Goal: Task Accomplishment & Management: Use online tool/utility

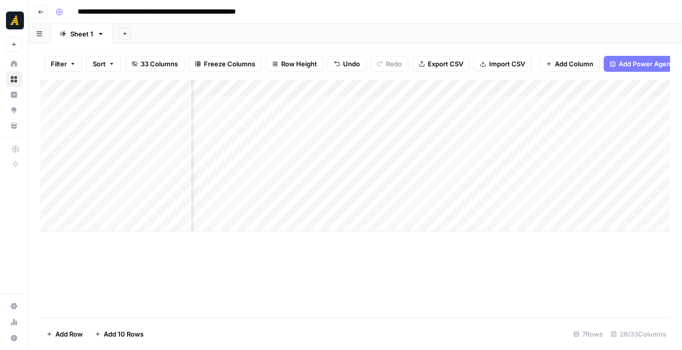
scroll to position [0, 1423]
click at [311, 170] on div "Add Column" at bounding box center [354, 155] width 629 height 151
click at [312, 169] on div "Add Column" at bounding box center [354, 155] width 629 height 151
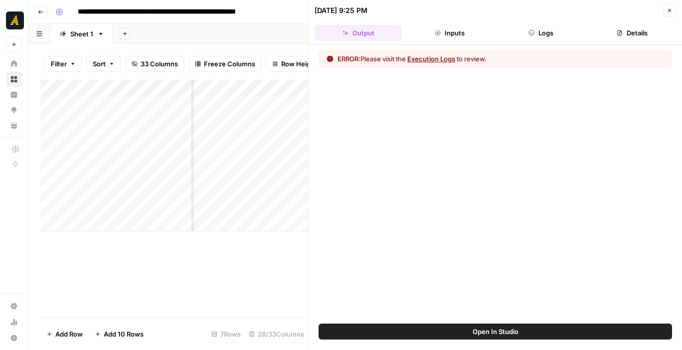
click at [452, 55] on button "Execution Logs" at bounding box center [431, 59] width 48 height 10
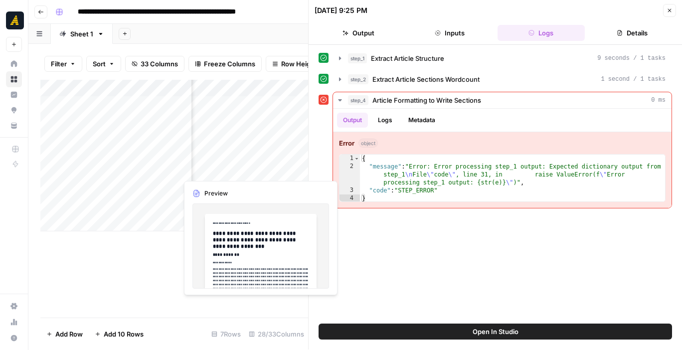
click at [266, 175] on div "Add Column" at bounding box center [174, 155] width 268 height 151
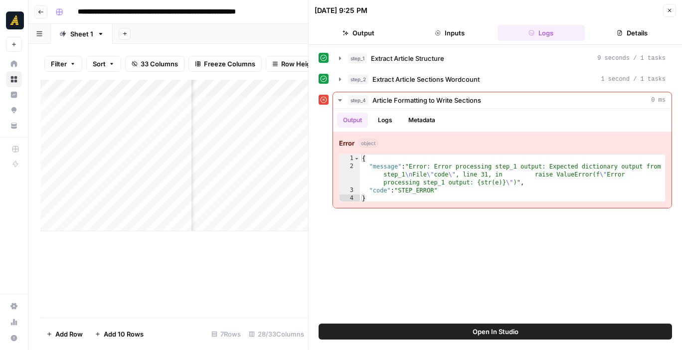
scroll to position [0, 1288]
click at [672, 6] on button "Close" at bounding box center [669, 10] width 13 height 13
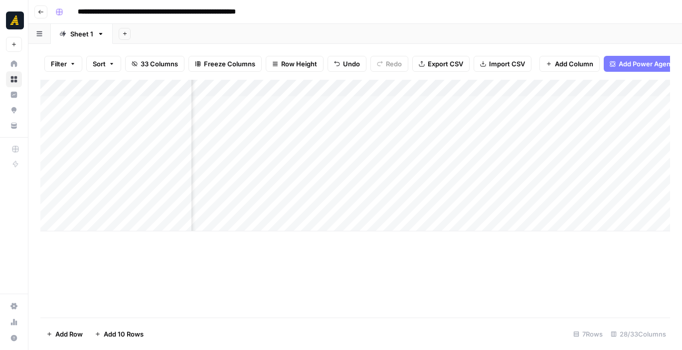
click at [412, 171] on div "Add Column" at bounding box center [354, 155] width 629 height 151
click at [547, 171] on div "Add Column" at bounding box center [354, 155] width 629 height 151
click at [383, 165] on div "Add Column" at bounding box center [354, 155] width 629 height 151
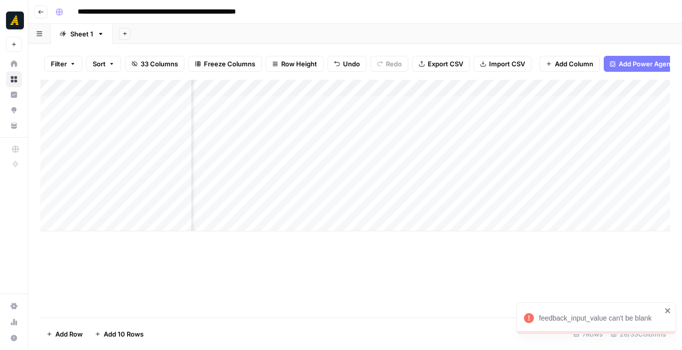
click at [337, 167] on div "Add Column" at bounding box center [354, 155] width 629 height 151
click at [325, 173] on div at bounding box center [340, 169] width 149 height 18
click at [322, 170] on div at bounding box center [340, 169] width 149 height 18
click at [308, 170] on div at bounding box center [340, 169] width 149 height 18
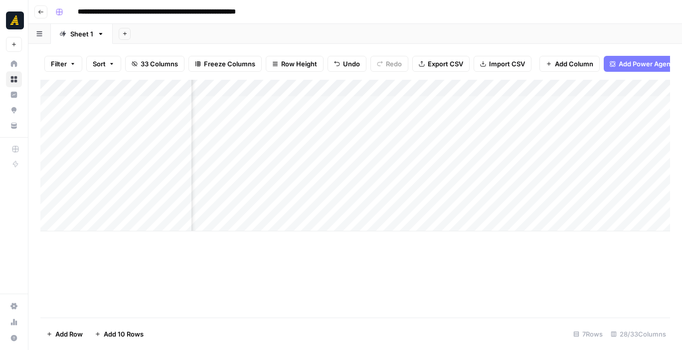
scroll to position [0, 1596]
click at [277, 169] on div at bounding box center [340, 169] width 149 height 18
click at [337, 167] on div at bounding box center [340, 169] width 149 height 18
click at [314, 161] on div at bounding box center [340, 169] width 149 height 18
click at [338, 168] on div at bounding box center [340, 169] width 149 height 18
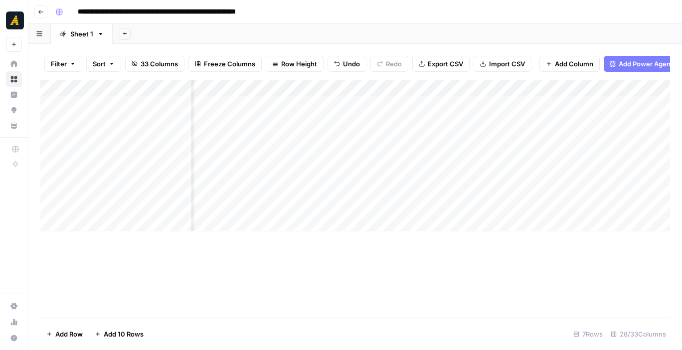
scroll to position [0, 0]
click at [307, 173] on div at bounding box center [340, 169] width 149 height 18
click at [343, 168] on div at bounding box center [340, 169] width 149 height 18
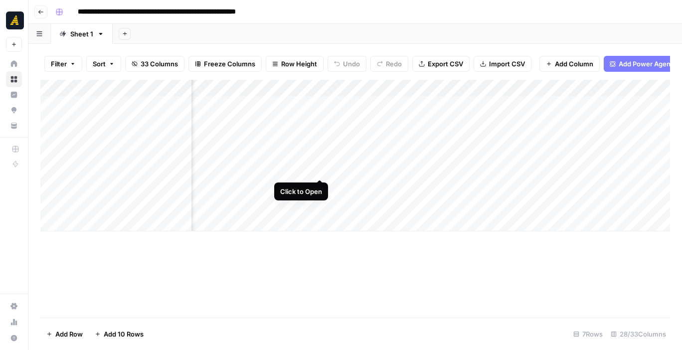
click at [321, 167] on div "Add Column" at bounding box center [354, 155] width 629 height 151
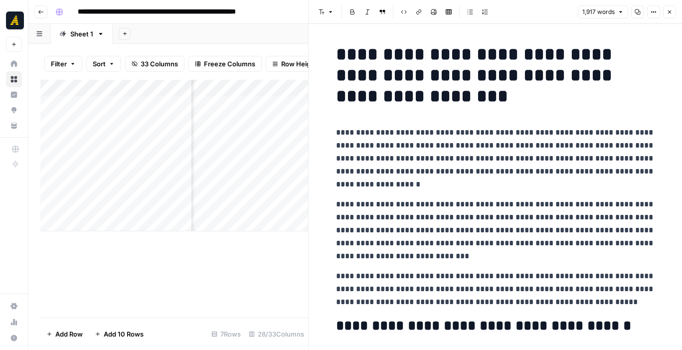
click at [667, 9] on icon "button" at bounding box center [669, 12] width 6 height 6
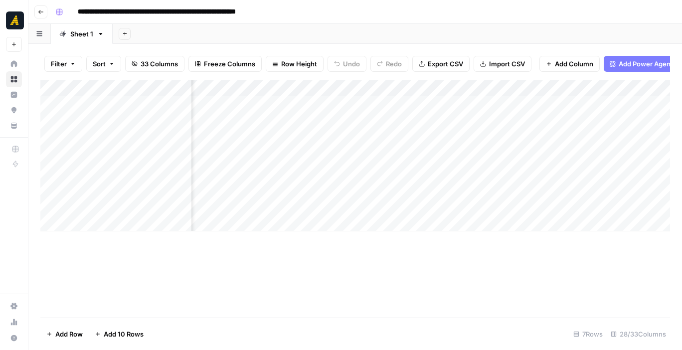
click at [465, 171] on div "Add Column" at bounding box center [354, 155] width 629 height 151
click at [378, 173] on div "Add Column" at bounding box center [354, 155] width 629 height 151
click at [368, 173] on div "Add Column" at bounding box center [354, 155] width 629 height 151
click at [368, 173] on body "**********" at bounding box center [341, 175] width 682 height 350
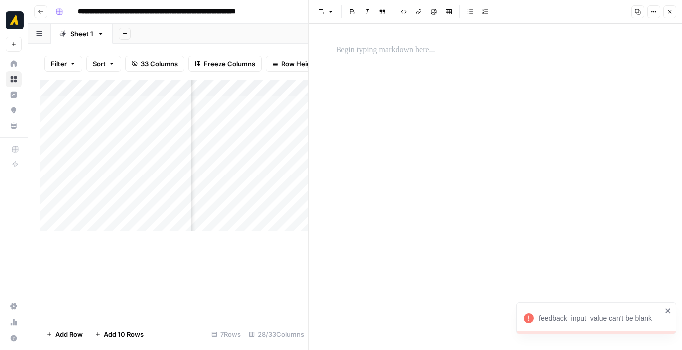
click at [403, 80] on div at bounding box center [495, 186] width 331 height 325
click at [400, 56] on p at bounding box center [495, 50] width 319 height 13
click at [668, 9] on icon "button" at bounding box center [669, 12] width 6 height 6
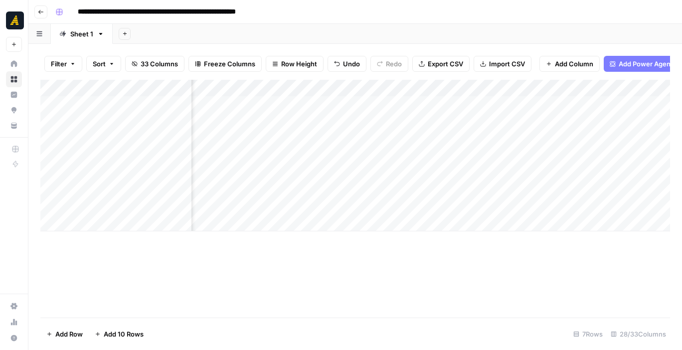
click at [464, 171] on div "Add Column" at bounding box center [354, 155] width 629 height 151
click at [488, 169] on div "Add Column" at bounding box center [354, 155] width 629 height 151
click at [365, 173] on div "Add Column" at bounding box center [354, 155] width 629 height 151
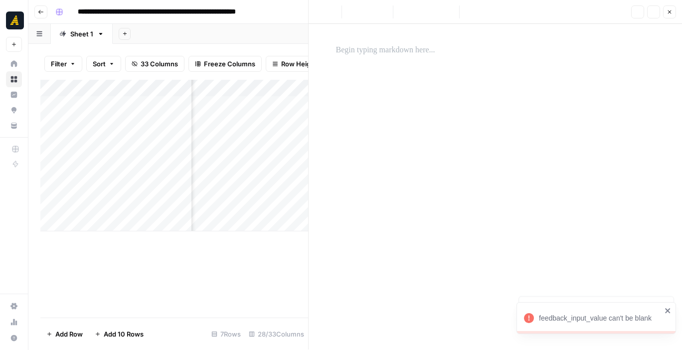
click at [412, 135] on div at bounding box center [495, 186] width 331 height 325
click at [406, 73] on div at bounding box center [495, 186] width 331 height 325
click at [393, 50] on p at bounding box center [495, 50] width 319 height 13
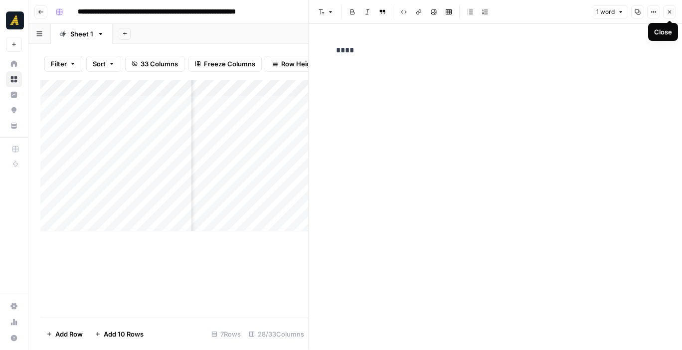
click at [668, 14] on icon "button" at bounding box center [669, 12] width 6 height 6
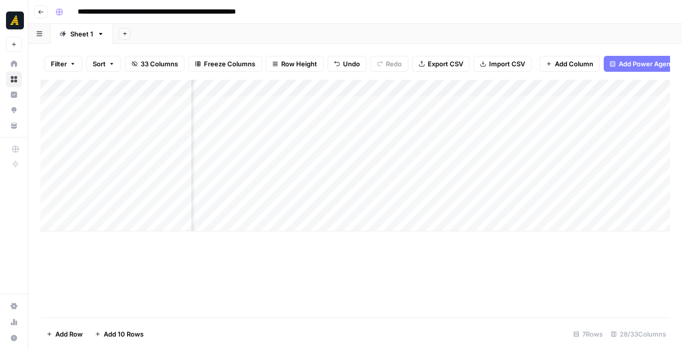
click at [491, 167] on div "Add Column" at bounding box center [354, 155] width 629 height 151
click at [407, 169] on div "Add Column" at bounding box center [354, 155] width 629 height 151
click at [472, 171] on div "Add Column" at bounding box center [354, 155] width 629 height 151
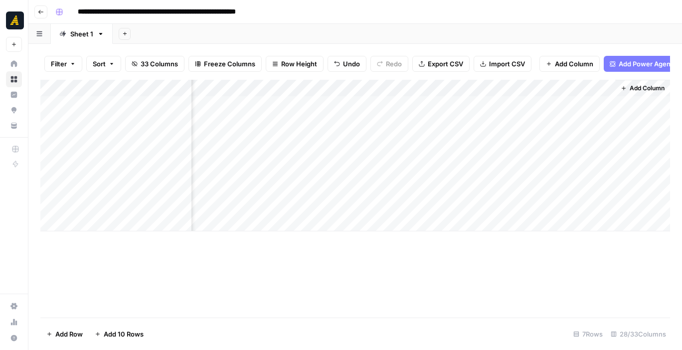
scroll to position [0, 2724]
click at [476, 168] on div "Add Column" at bounding box center [354, 155] width 629 height 151
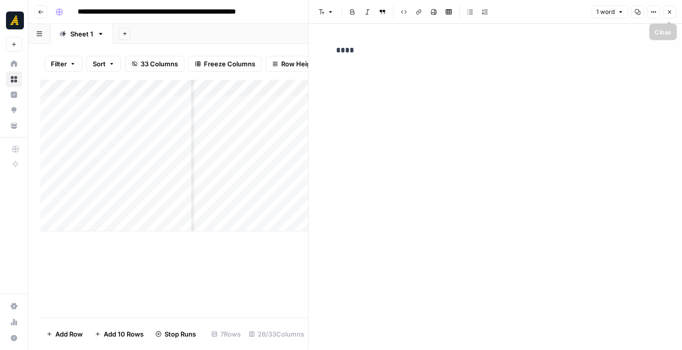
click at [670, 11] on icon "button" at bounding box center [669, 11] width 3 height 3
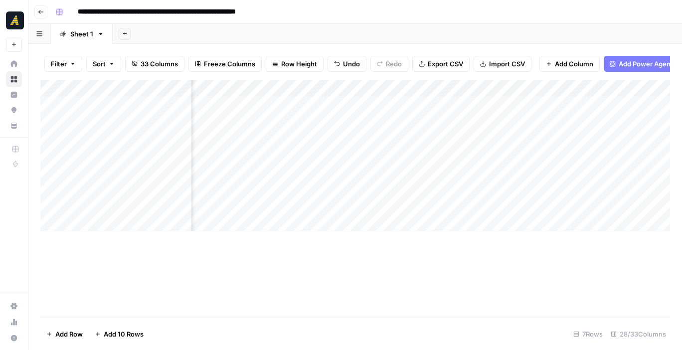
scroll to position [0, 2172]
click at [378, 172] on div "Add Column" at bounding box center [354, 155] width 629 height 151
click at [410, 169] on div "Add Column" at bounding box center [354, 155] width 629 height 151
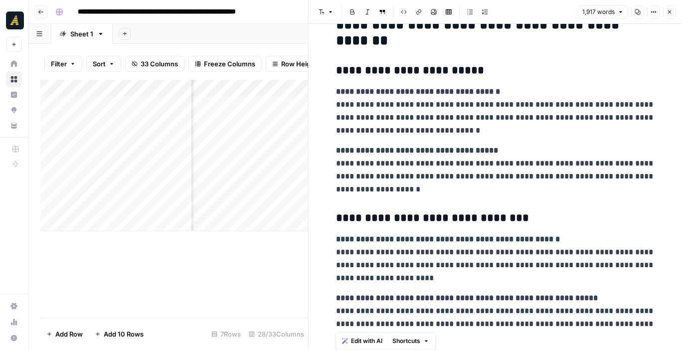
scroll to position [3223, 0]
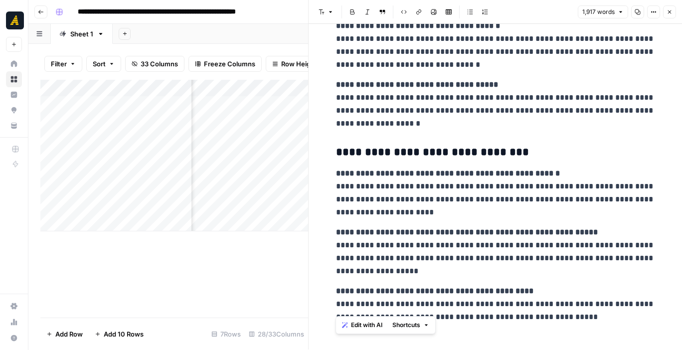
drag, startPoint x: 339, startPoint y: 48, endPoint x: 571, endPoint y: 299, distance: 342.1
click at [664, 11] on button "Close" at bounding box center [669, 11] width 13 height 13
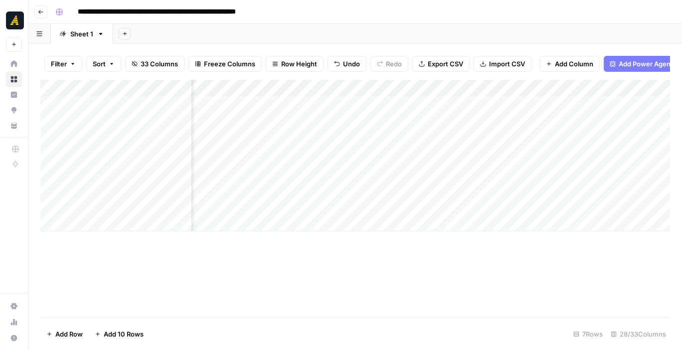
scroll to position [0, 2057]
click at [492, 170] on div "Add Column" at bounding box center [354, 155] width 629 height 151
click at [486, 167] on div "Add Column" at bounding box center [354, 155] width 629 height 151
click at [486, 167] on textarea "**********" at bounding box center [451, 170] width 159 height 14
click at [487, 167] on textarea "**********" at bounding box center [451, 170] width 159 height 14
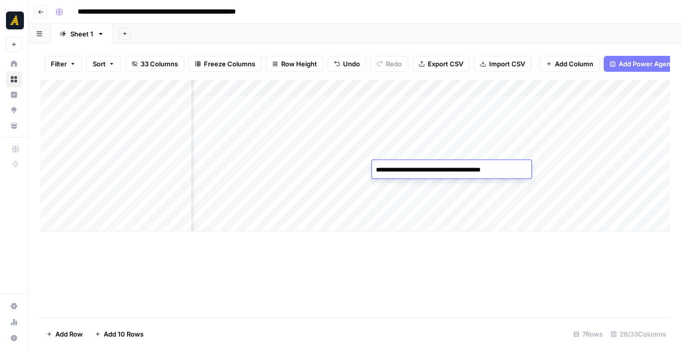
click at [487, 167] on textarea "**********" at bounding box center [451, 170] width 159 height 14
click at [568, 169] on div "Add Column" at bounding box center [354, 155] width 629 height 151
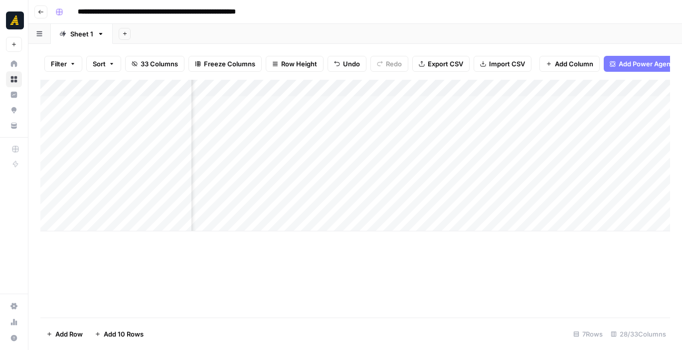
click at [440, 165] on div "Add Column" at bounding box center [354, 155] width 629 height 151
click at [489, 162] on div "Add Column" at bounding box center [354, 155] width 629 height 151
click at [601, 167] on div "Add Column" at bounding box center [354, 155] width 629 height 151
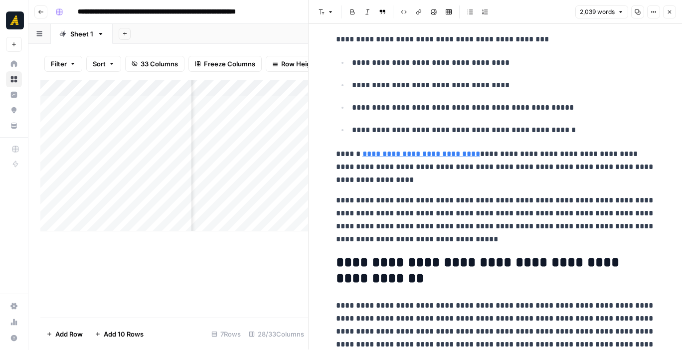
scroll to position [1461, 0]
click at [668, 14] on icon "button" at bounding box center [669, 12] width 6 height 6
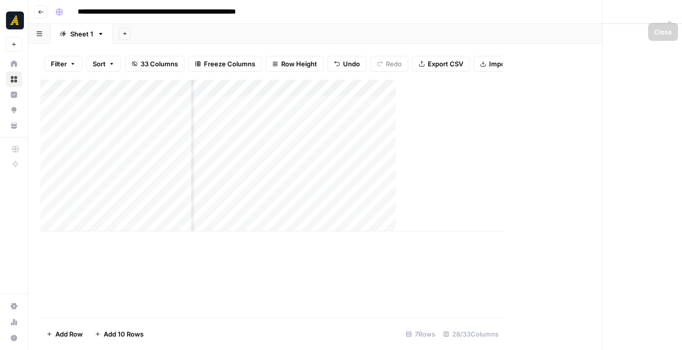
scroll to position [0, 2712]
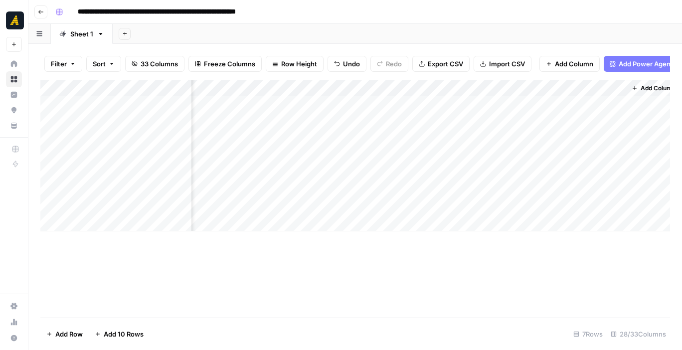
click at [435, 168] on div "Add Column" at bounding box center [354, 155] width 629 height 151
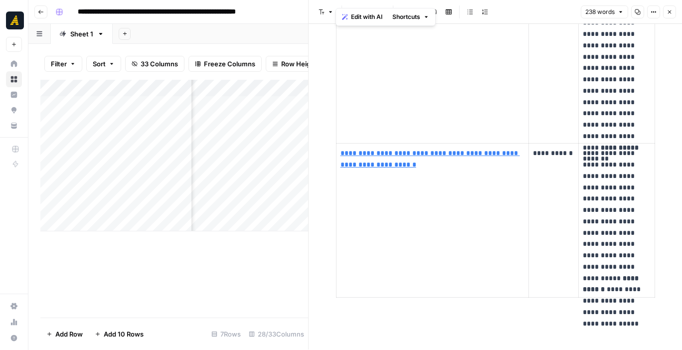
scroll to position [676, 0]
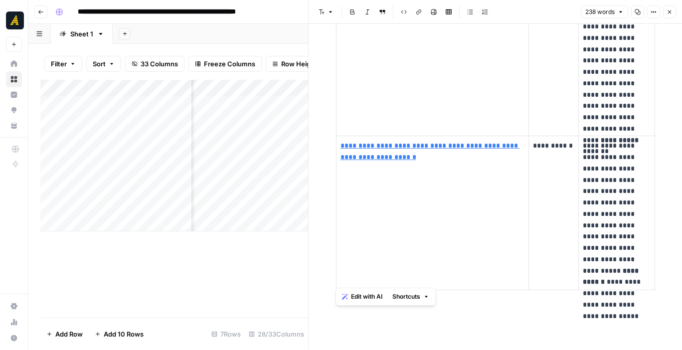
drag, startPoint x: 337, startPoint y: 56, endPoint x: 637, endPoint y: 285, distance: 377.6
copy h1 "**********"
click at [667, 11] on icon "button" at bounding box center [669, 12] width 6 height 6
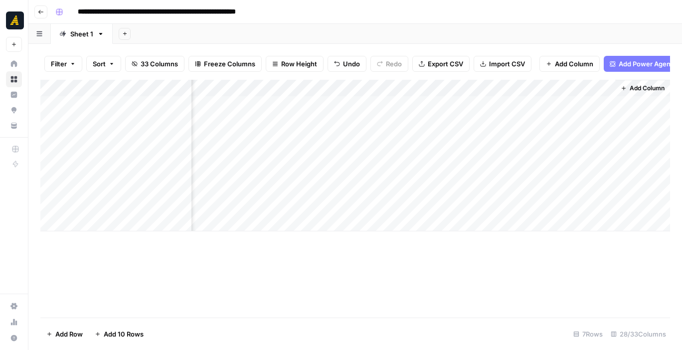
scroll to position [0, 2724]
